Goal: Task Accomplishment & Management: Manage account settings

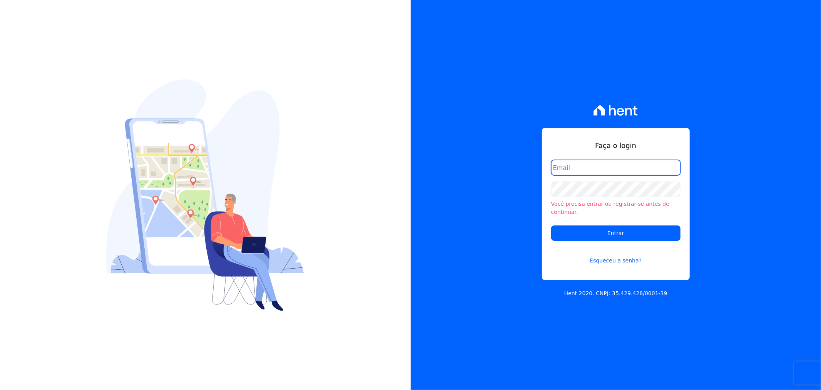
click at [594, 175] on input "email" at bounding box center [615, 167] width 129 height 15
click at [595, 171] on input "email" at bounding box center [615, 167] width 129 height 15
type input "gleice.santos@alcanceengenharia.com.br"
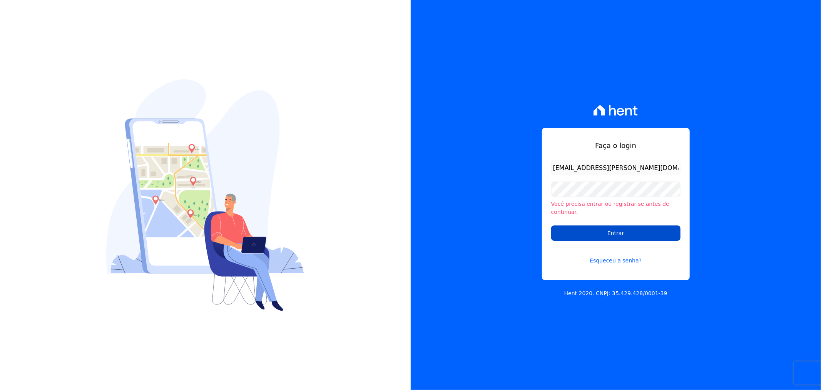
click at [570, 227] on input "Entrar" at bounding box center [615, 232] width 129 height 15
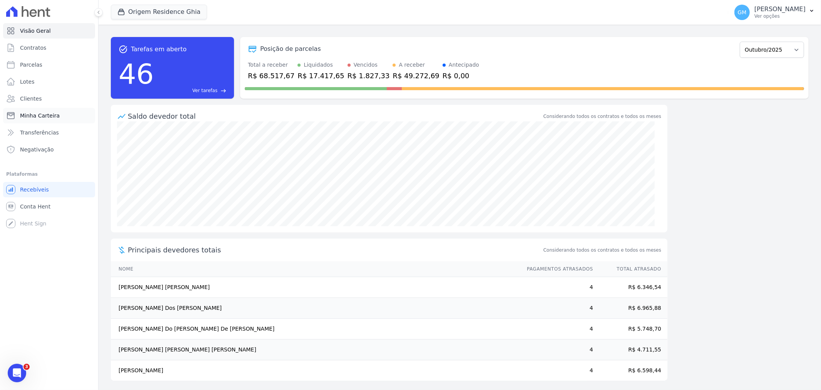
click at [47, 112] on span "Minha Carteira" at bounding box center [40, 116] width 40 height 8
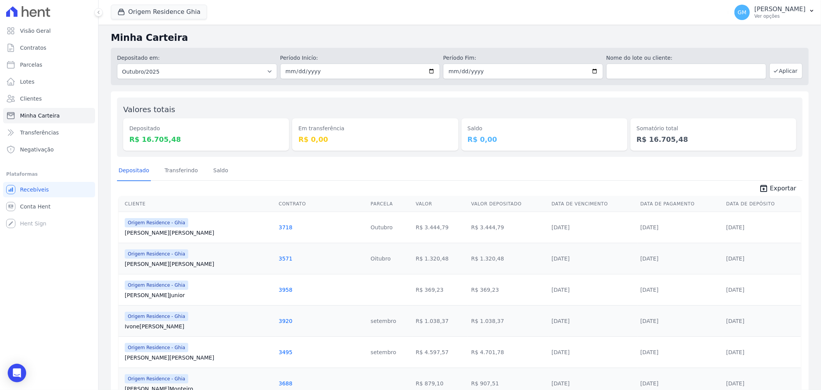
scroll to position [43, 0]
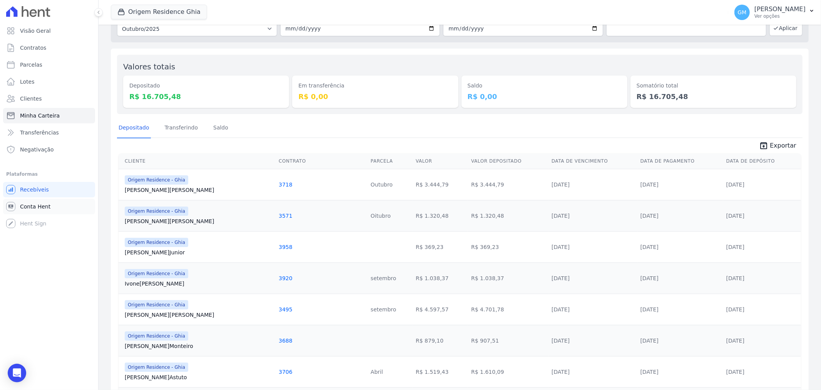
click at [48, 208] on link "Conta Hent" at bounding box center [49, 206] width 92 height 15
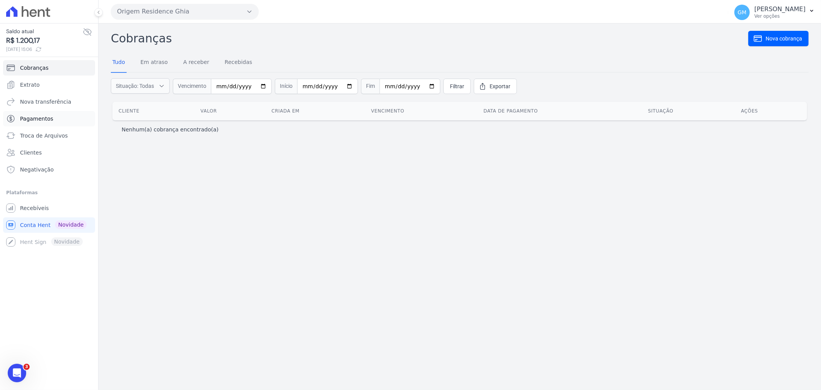
click at [47, 123] on link "Pagamentos" at bounding box center [49, 118] width 92 height 15
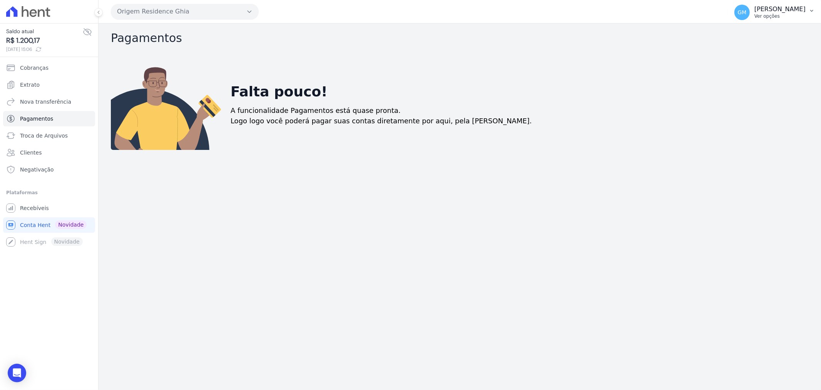
click at [755, 13] on p "Ver opções" at bounding box center [780, 16] width 51 height 6
click at [40, 85] on link "Extrato" at bounding box center [49, 84] width 92 height 15
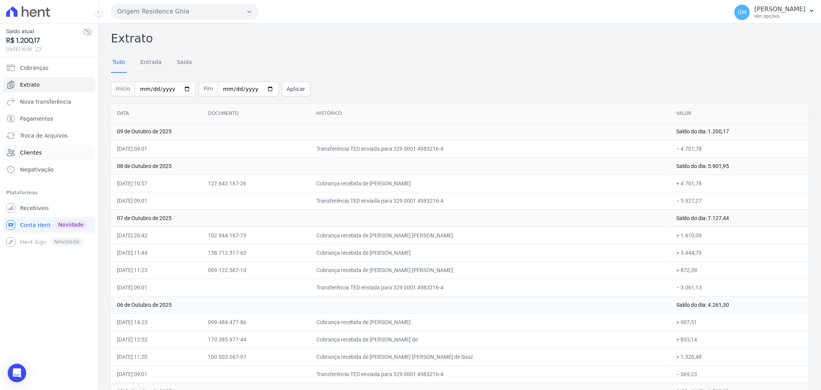
click at [41, 156] on link "Clientes" at bounding box center [49, 152] width 92 height 15
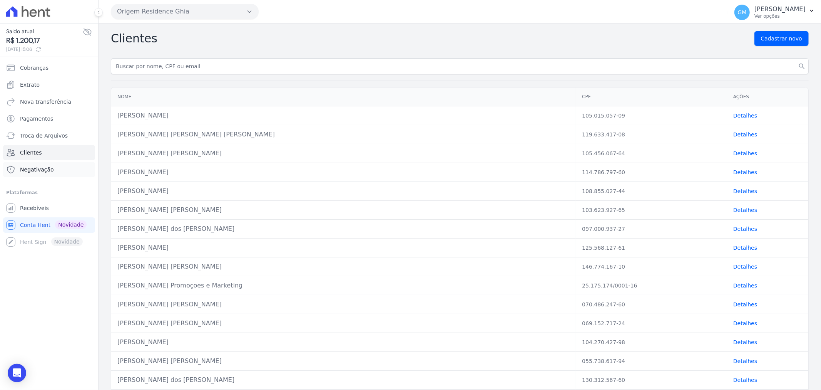
click at [46, 171] on span "Negativação" at bounding box center [37, 170] width 34 height 8
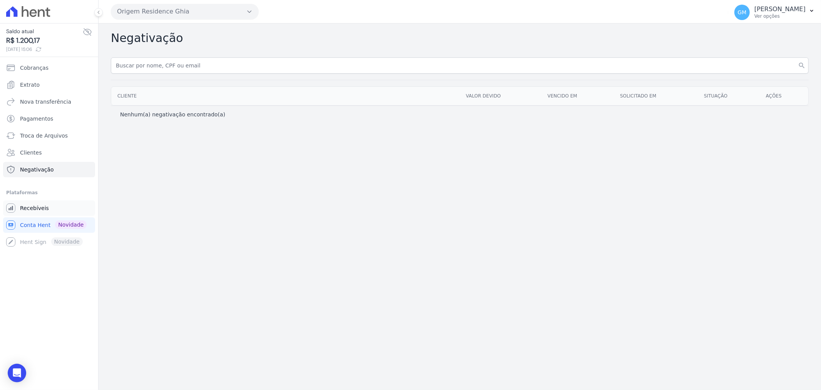
click at [37, 208] on span "Recebíveis" at bounding box center [34, 208] width 29 height 8
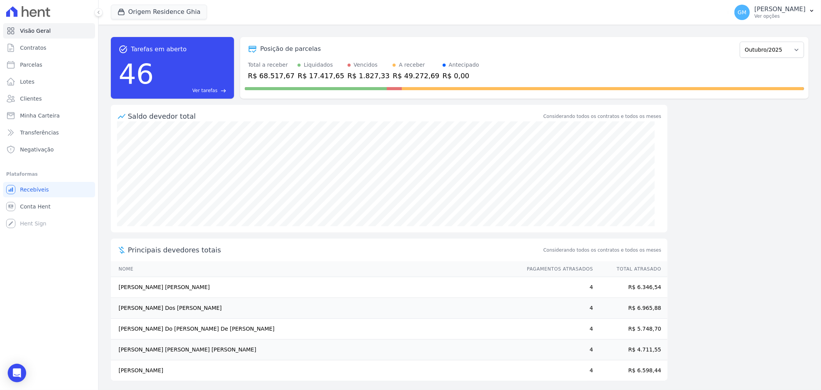
scroll to position [3, 0]
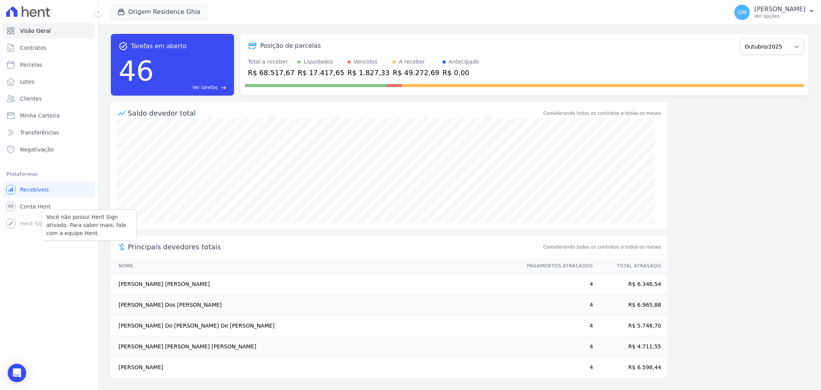
click at [32, 218] on div "Você não possui Hent Sign ativado. Para saber mais, fale com a equipe Hent. Hen…" at bounding box center [49, 223] width 92 height 15
click at [33, 225] on div "Você não possui Hent Sign ativado. Para saber mais, fale com a equipe Hent. Hen…" at bounding box center [49, 223] width 92 height 15
click at [31, 208] on span "Conta Hent" at bounding box center [35, 207] width 30 height 8
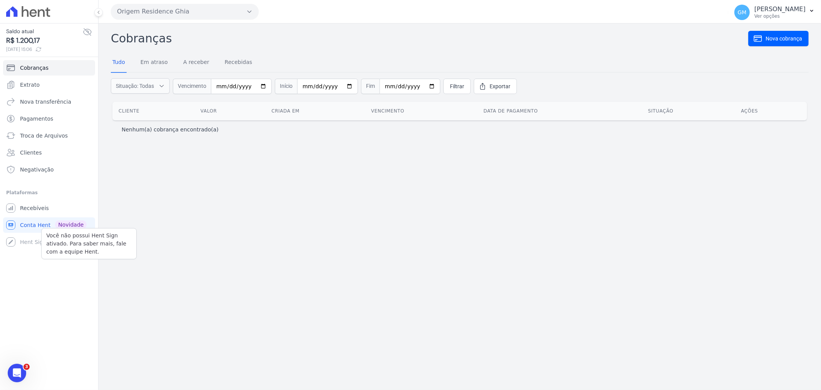
click at [34, 245] on div "Você não possui Hent Sign ativado. Para saber mais, fale com a equipe Hent. Hen…" at bounding box center [49, 241] width 92 height 15
click at [20, 137] on span "Troca de Arquivos" at bounding box center [44, 136] width 48 height 8
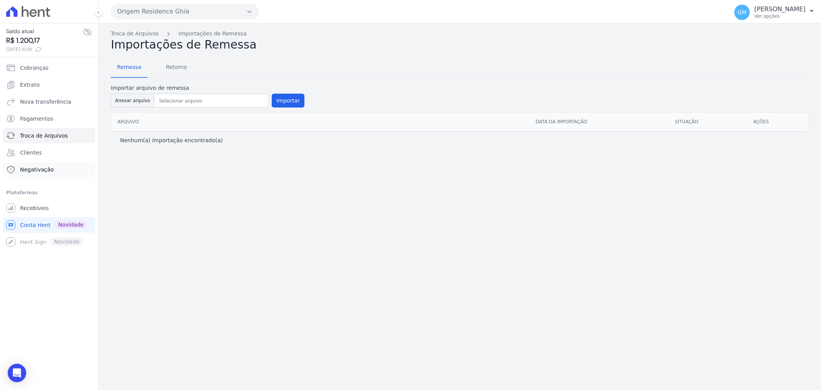
click at [29, 164] on link "Negativação" at bounding box center [49, 169] width 92 height 15
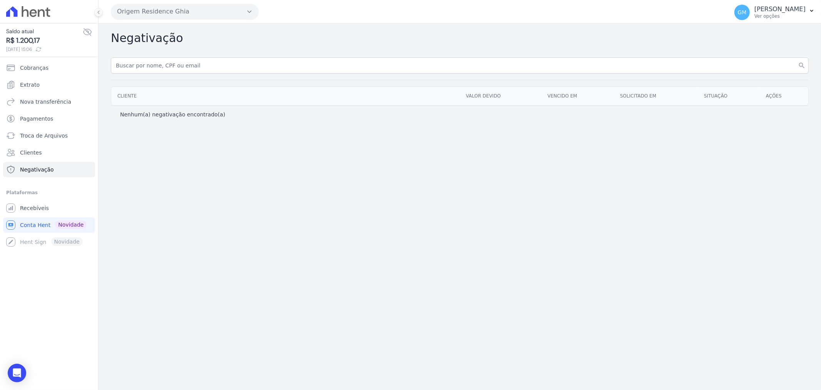
click at [34, 13] on icon at bounding box center [33, 13] width 7 height 8
click at [26, 243] on div "Você não possui Hent Sign ativado. Para saber mais, fale com a equipe Hent. Hen…" at bounding box center [49, 241] width 92 height 15
click at [12, 241] on div "Você não possui Hent Sign ativado. Para saber mais, fale com a equipe Hent. Hen…" at bounding box center [49, 241] width 92 height 15
click at [10, 241] on div "Você não possui Hent Sign ativado. Para saber mais, fale com a equipe Hent. Hen…" at bounding box center [49, 241] width 92 height 15
click at [42, 238] on div "Você não possui Hent Sign ativado. Para saber mais, fale com a equipe Hent." at bounding box center [89, 243] width 96 height 31
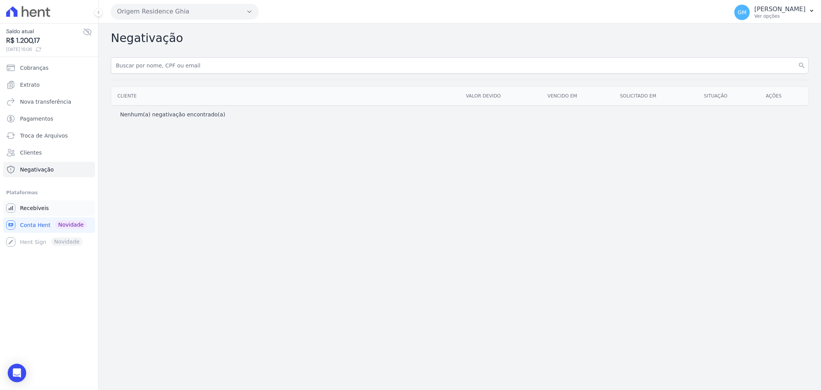
click at [38, 210] on span "Recebíveis" at bounding box center [34, 208] width 29 height 8
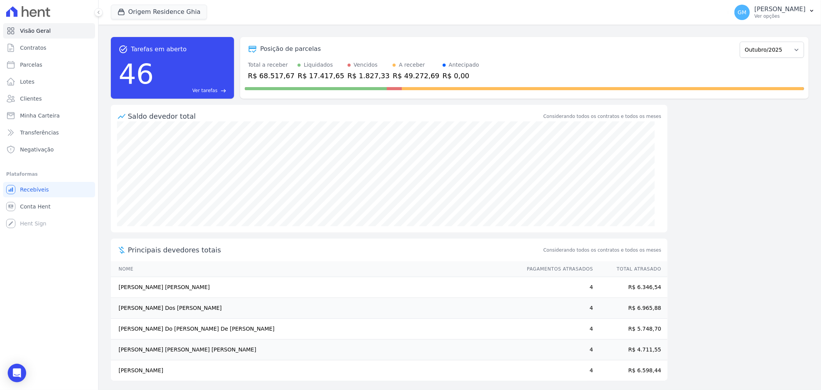
scroll to position [3, 0]
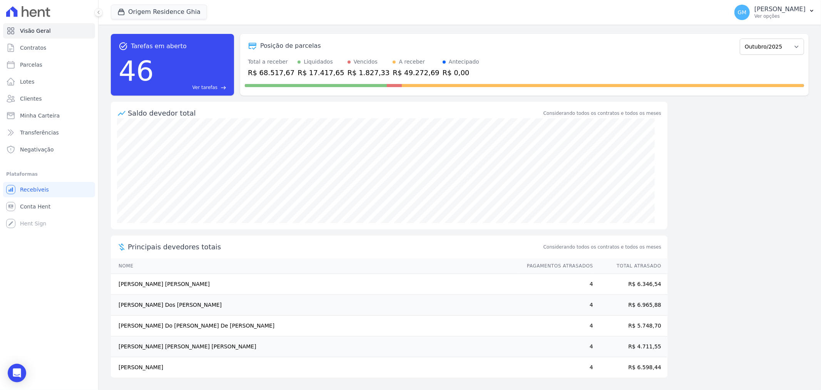
click at [174, 280] on td "Suellen Domingas Silva De Oliveira" at bounding box center [315, 284] width 409 height 21
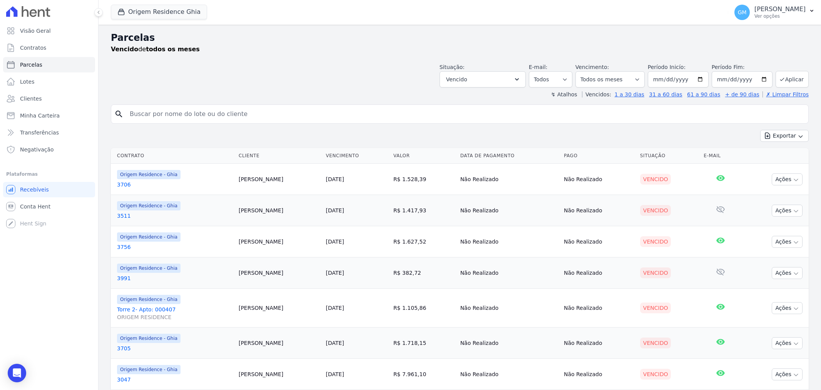
select select
click at [119, 186] on link "3706" at bounding box center [175, 185] width 116 height 8
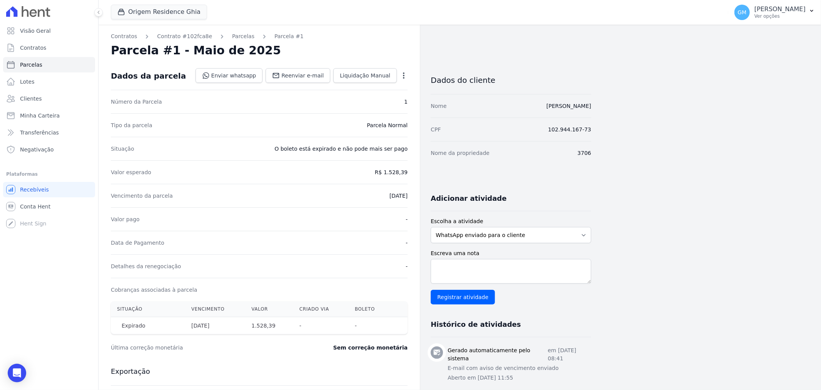
click at [402, 75] on icon "button" at bounding box center [404, 76] width 8 height 8
drag, startPoint x: 290, startPoint y: 43, endPoint x: 282, endPoint y: 43, distance: 7.7
click at [290, 44] on div "Parcela #1 - Maio de 2025" at bounding box center [259, 51] width 297 height 14
click at [229, 42] on div "Contratos Contrato #102fca8e [GEOGRAPHIC_DATA] Parcela #1 [GEOGRAPHIC_DATA] #1 …" at bounding box center [260, 307] width 322 height 565
click at [232, 37] on link "Parcelas" at bounding box center [243, 36] width 22 height 8
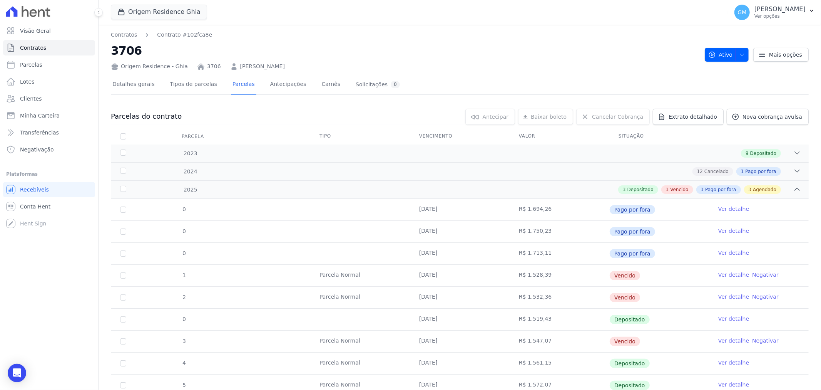
scroll to position [131, 0]
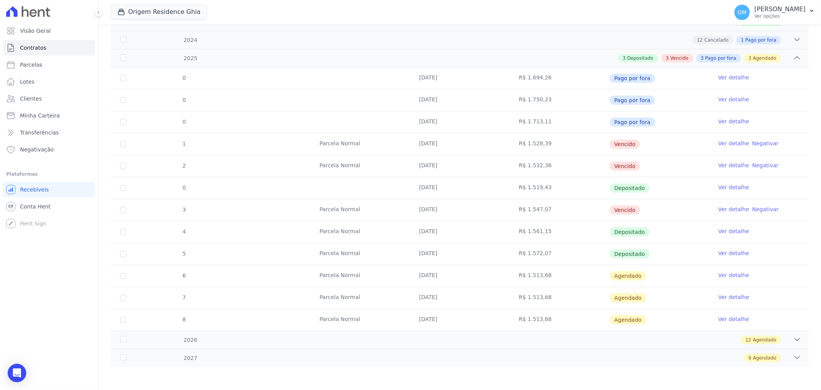
click at [719, 141] on link "Ver detalhe" at bounding box center [734, 143] width 31 height 8
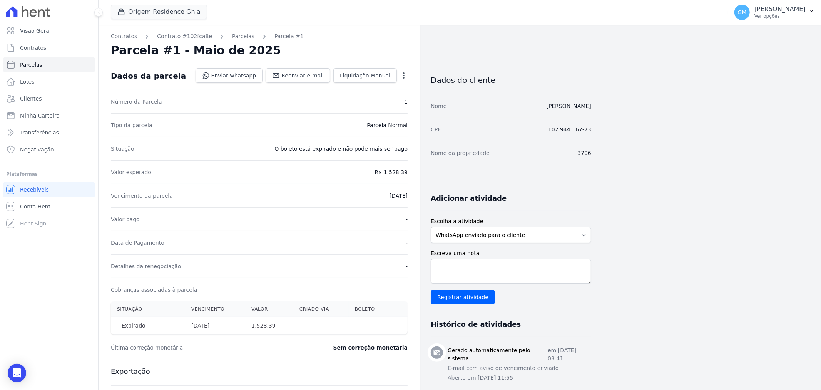
scroll to position [198, 0]
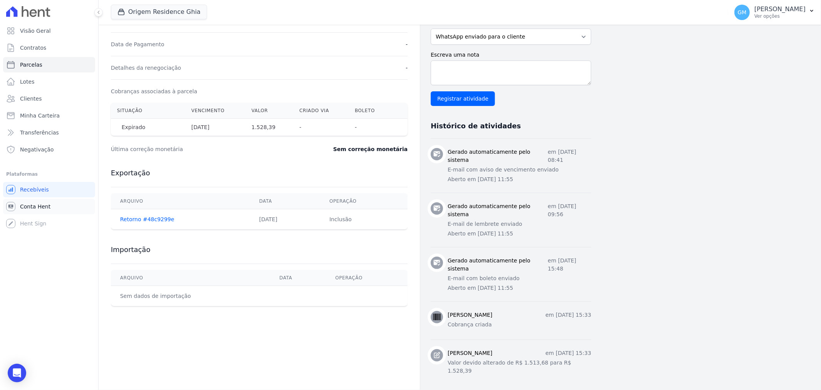
click at [33, 212] on link "Conta Hent" at bounding box center [49, 206] width 92 height 15
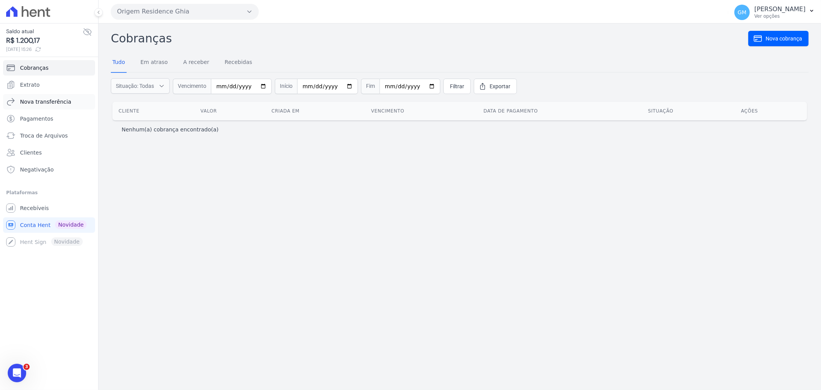
click at [43, 102] on span "Nova transferência" at bounding box center [45, 102] width 51 height 8
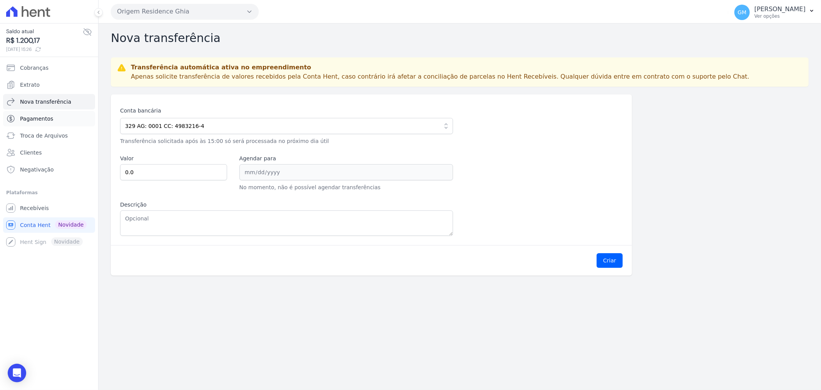
click at [43, 113] on link "Pagamentos" at bounding box center [49, 118] width 92 height 15
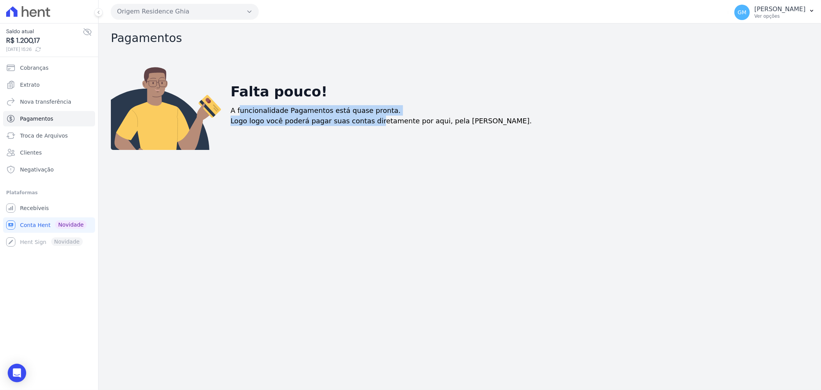
drag, startPoint x: 239, startPoint y: 112, endPoint x: 370, endPoint y: 124, distance: 131.8
click at [370, 124] on div "Falta pouco! A funcionalidade Pagamentos está quase pronta. Logo logo você pode…" at bounding box center [517, 103] width 585 height 92
click at [312, 141] on div "Falta pouco! A funcionalidade Pagamentos está quase pronta. Logo logo você pode…" at bounding box center [517, 103] width 585 height 92
click at [293, 128] on div "Falta pouco! A funcionalidade Pagamentos está quase pronta. Logo logo você pode…" at bounding box center [517, 103] width 585 height 92
drag, startPoint x: 369, startPoint y: 119, endPoint x: 412, endPoint y: 121, distance: 43.6
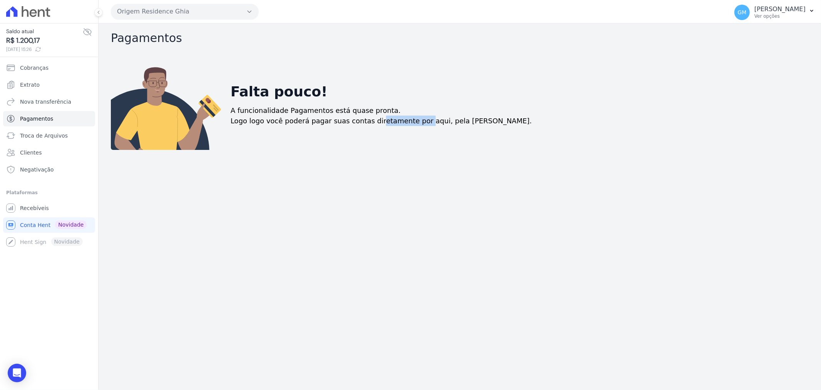
click at [412, 121] on p "Logo logo você poderá pagar suas contas diretamente por aqui, pela [PERSON_NAME…" at bounding box center [382, 121] width 302 height 10
click at [364, 141] on div "Falta pouco! A funcionalidade Pagamentos está quase pronta. Logo logo você pode…" at bounding box center [517, 103] width 585 height 92
click at [37, 49] on span "[DATE] 15:26" at bounding box center [44, 49] width 77 height 7
